Goal: Check status: Check status

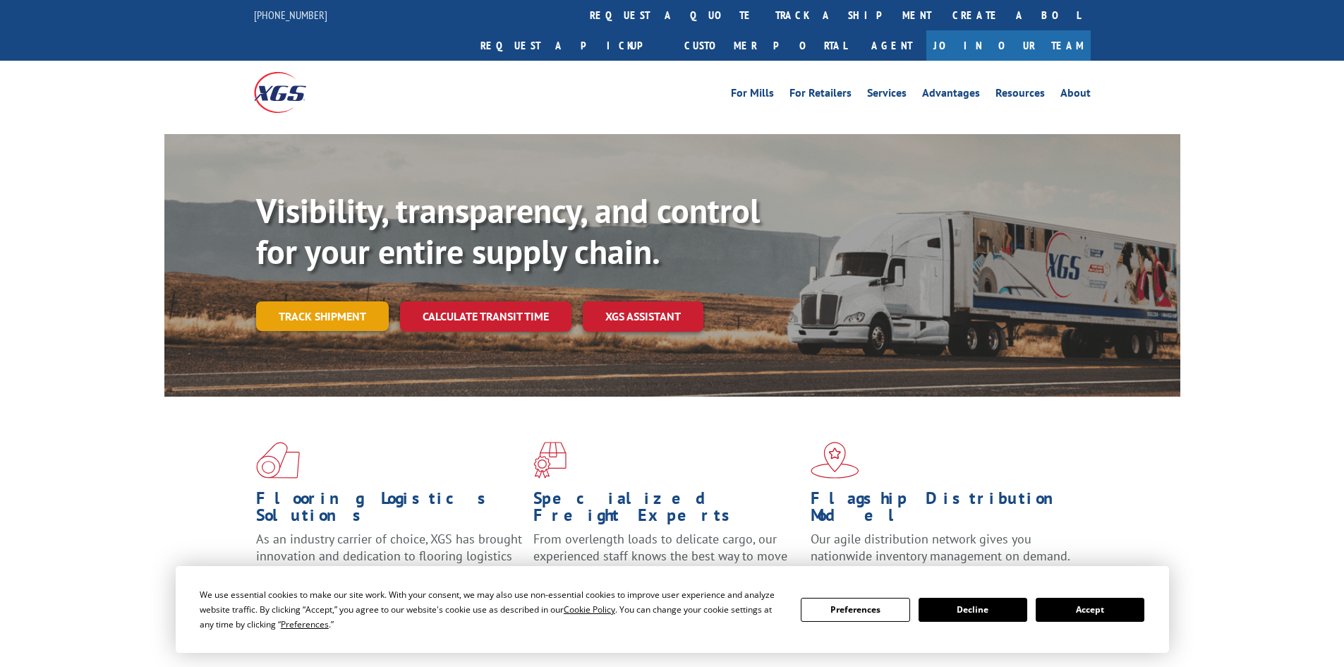
click at [303, 301] on link "Track shipment" at bounding box center [322, 316] width 133 height 30
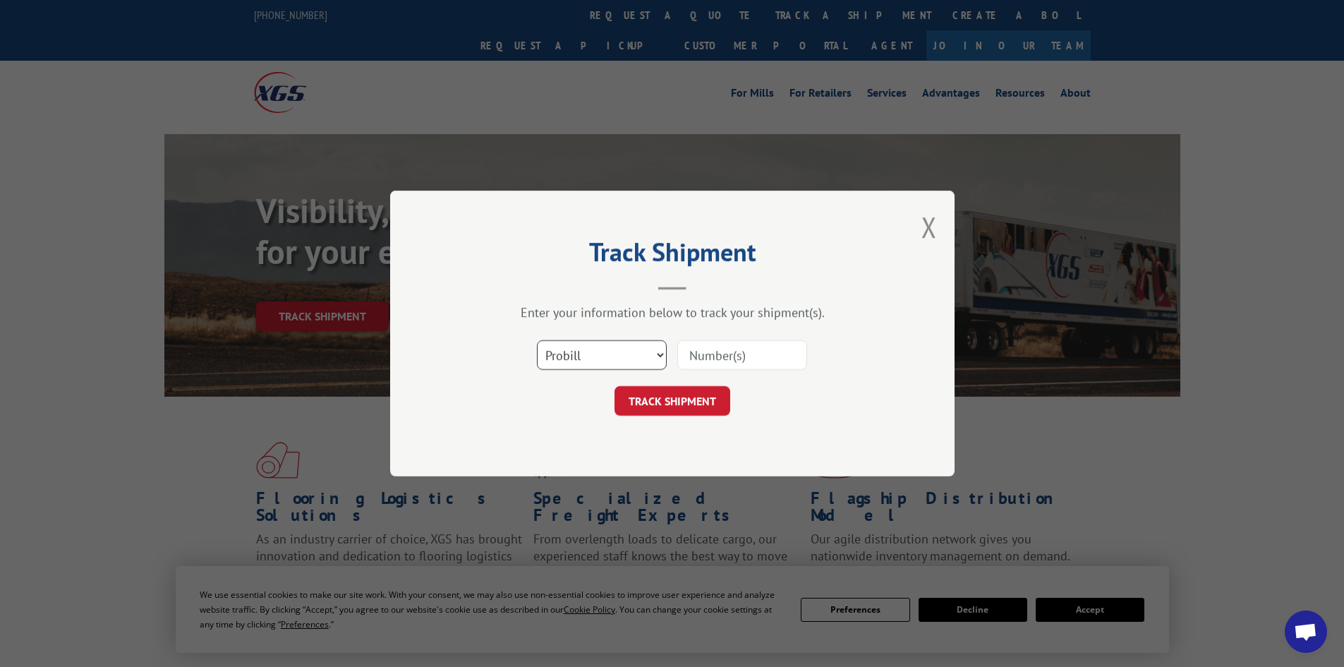
click at [644, 356] on select "Select category... Probill BOL PO" at bounding box center [602, 355] width 130 height 30
select select "bol"
click at [537, 340] on select "Select category... Probill BOL PO" at bounding box center [602, 355] width 130 height 30
click at [713, 349] on input at bounding box center [743, 355] width 130 height 30
paste input "3050237"
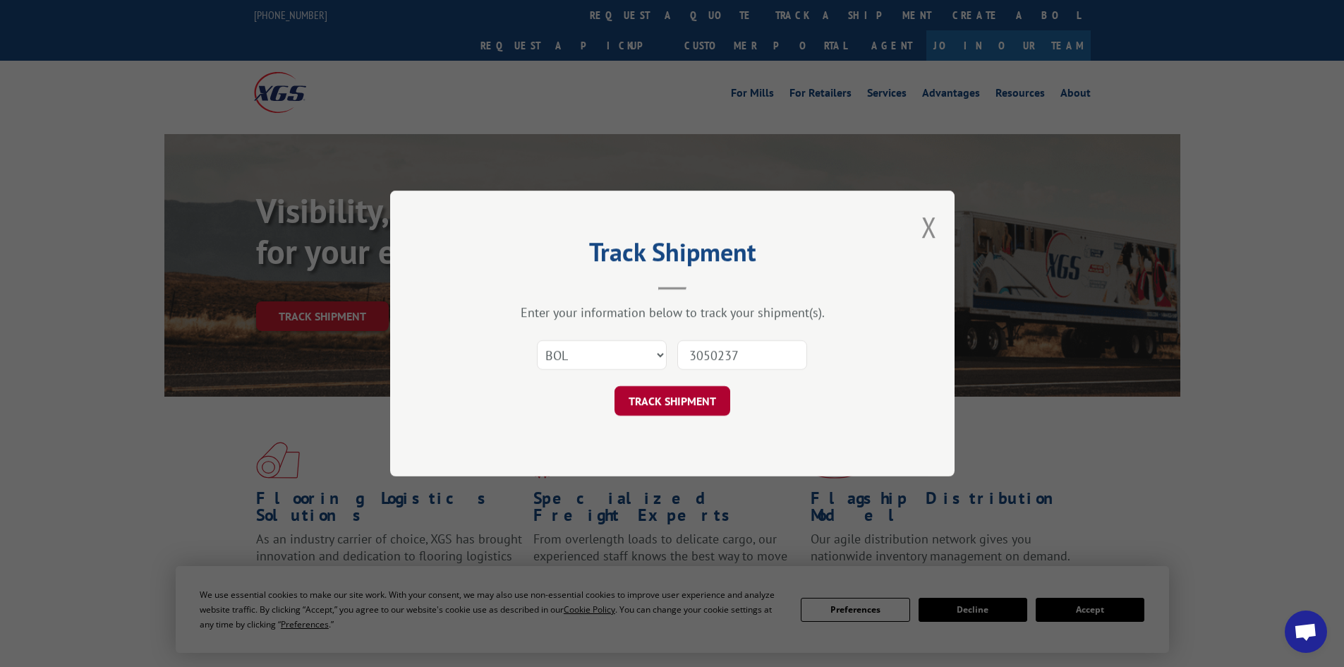
type input "3050237"
click at [658, 402] on button "TRACK SHIPMENT" at bounding box center [673, 401] width 116 height 30
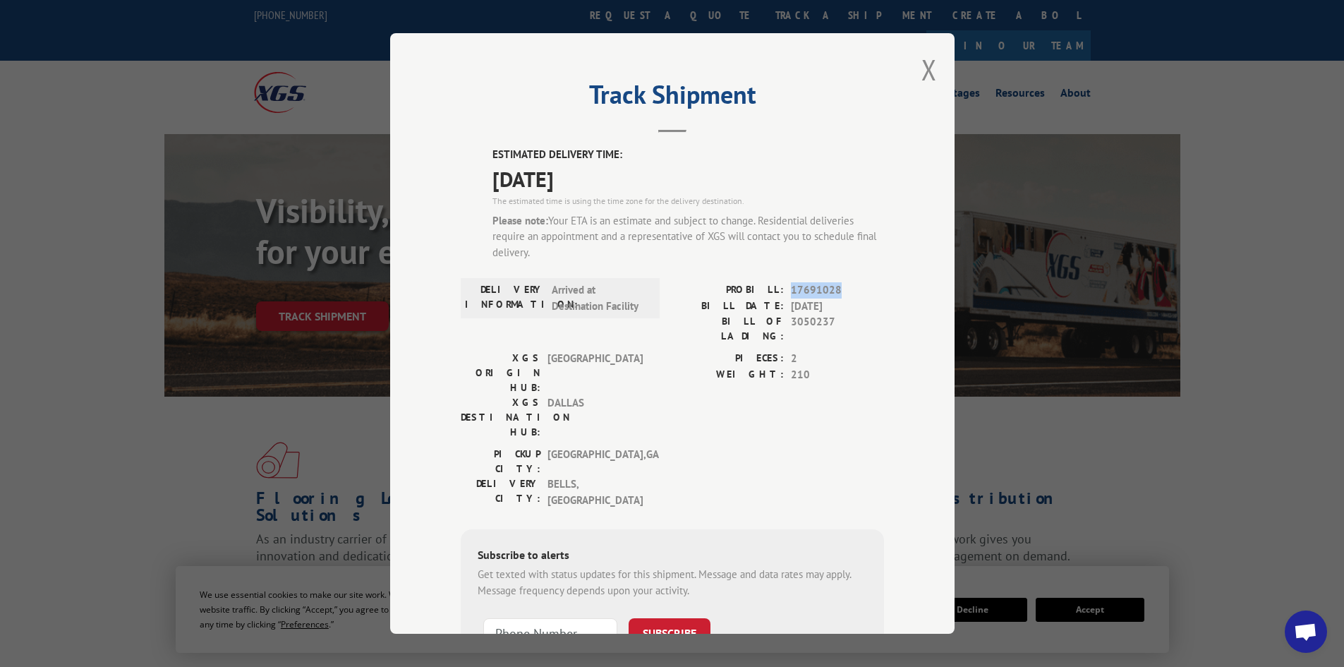
drag, startPoint x: 814, startPoint y: 290, endPoint x: 786, endPoint y: 287, distance: 27.8
click at [791, 287] on span "17691028" at bounding box center [837, 290] width 93 height 16
click at [808, 287] on span "17691028" at bounding box center [837, 290] width 93 height 16
